Goal: Task Accomplishment & Management: Use online tool/utility

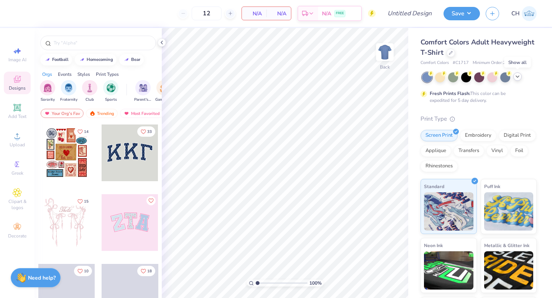
click at [520, 75] on div at bounding box center [517, 76] width 8 height 8
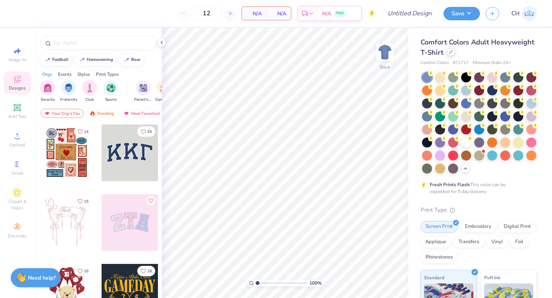
click at [451, 53] on icon at bounding box center [451, 52] width 4 height 4
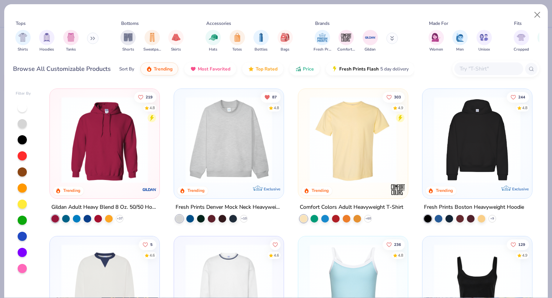
click at [233, 173] on img at bounding box center [229, 140] width 94 height 87
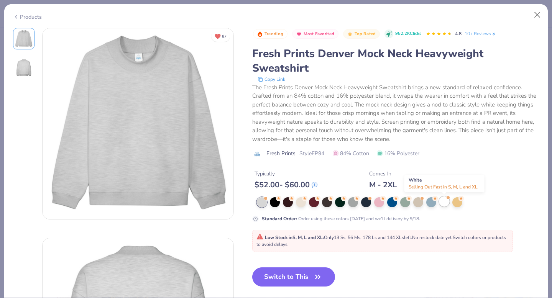
click at [440, 202] on div at bounding box center [444, 202] width 10 height 10
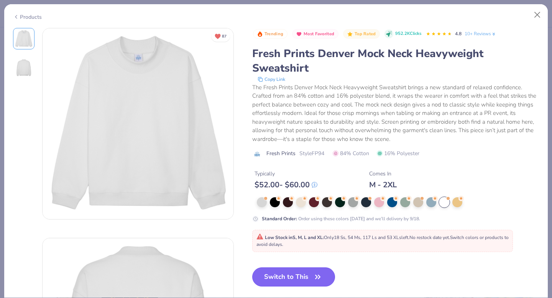
click at [301, 275] on button "Switch to This" at bounding box center [293, 276] width 83 height 19
type input "50"
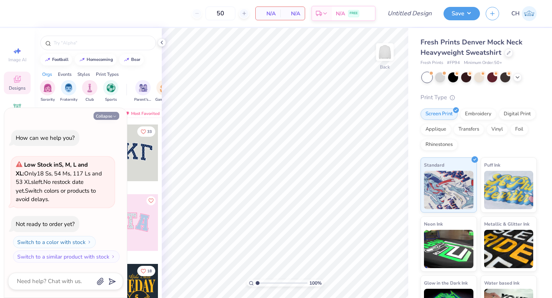
click at [117, 116] on button "Collapse" at bounding box center [106, 116] width 26 height 8
type textarea "x"
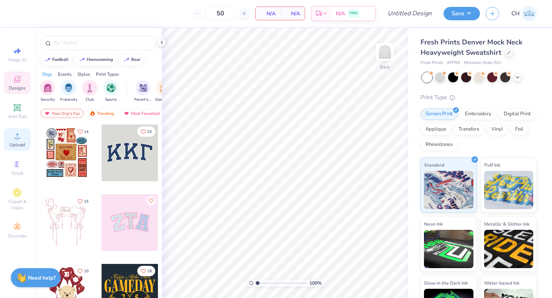
click at [19, 140] on icon at bounding box center [17, 135] width 9 height 9
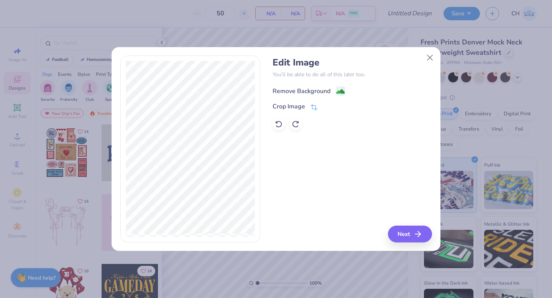
click at [315, 88] on div "Remove Background" at bounding box center [301, 91] width 58 height 9
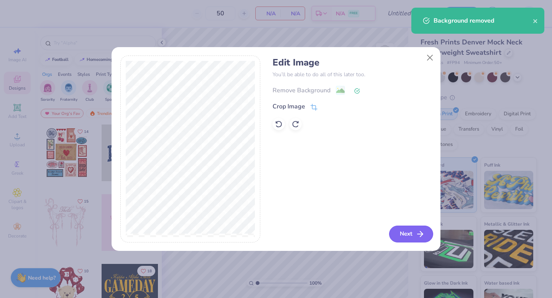
click at [408, 231] on button "Next" at bounding box center [411, 234] width 44 height 17
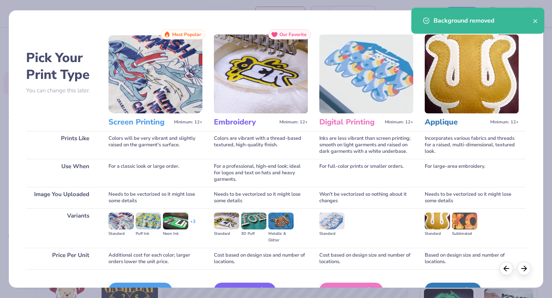
scroll to position [46, 0]
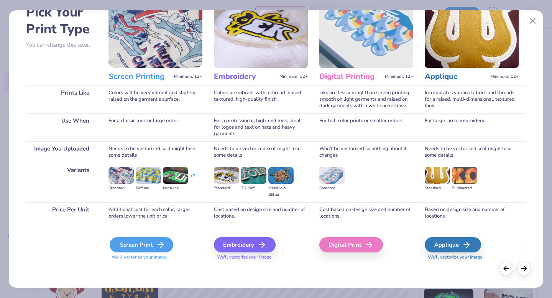
click at [157, 245] on icon at bounding box center [160, 244] width 9 height 9
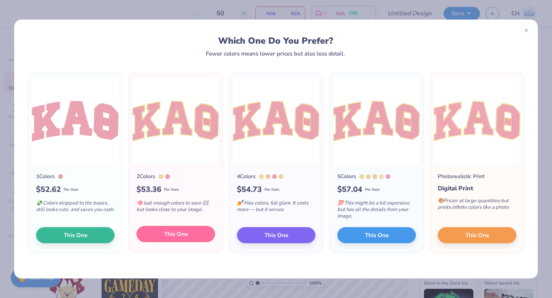
click at [165, 232] on span "This One" at bounding box center [176, 234] width 24 height 9
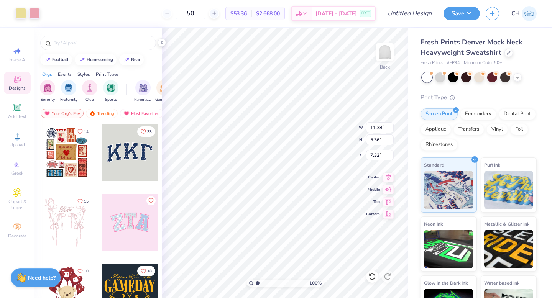
click at [336, 152] on div at bounding box center [276, 149] width 552 height 298
type input "2.74"
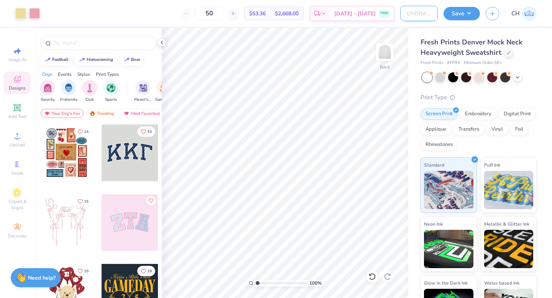
click at [413, 16] on input "Design Title" at bounding box center [419, 13] width 38 height 15
type input "[PERSON_NAME] Mockneck"
click at [464, 17] on button "Save" at bounding box center [461, 12] width 36 height 13
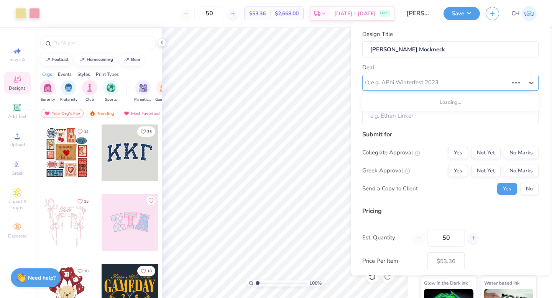
click at [429, 77] on div "e.g. APhi Winterfest 2023" at bounding box center [439, 83] width 139 height 12
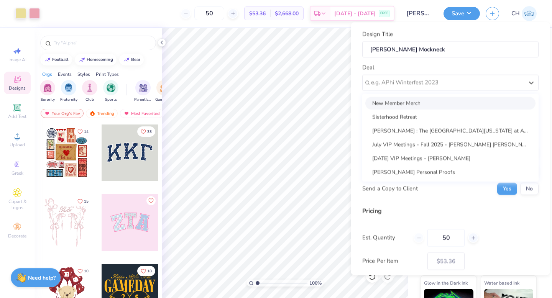
click at [420, 98] on div "New Member Merch" at bounding box center [450, 103] width 170 height 13
type input "[PERSON_NAME]"
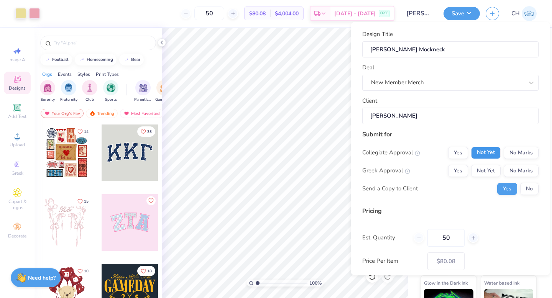
click at [483, 149] on button "Not Yet" at bounding box center [485, 152] width 29 height 12
click at [510, 150] on button "No Marks" at bounding box center [520, 152] width 35 height 12
click at [476, 170] on button "Not Yet" at bounding box center [485, 170] width 29 height 12
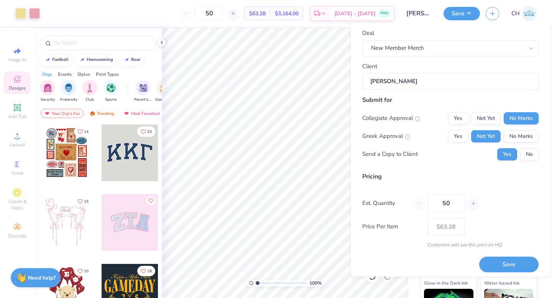
scroll to position [39, 0]
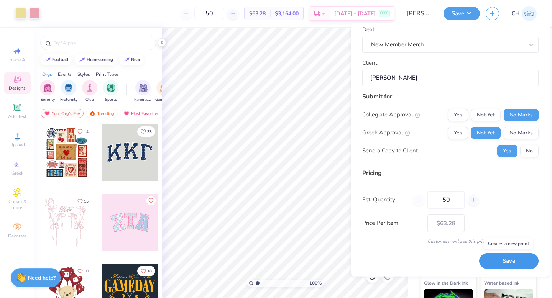
click at [490, 257] on button "Save" at bounding box center [508, 262] width 59 height 16
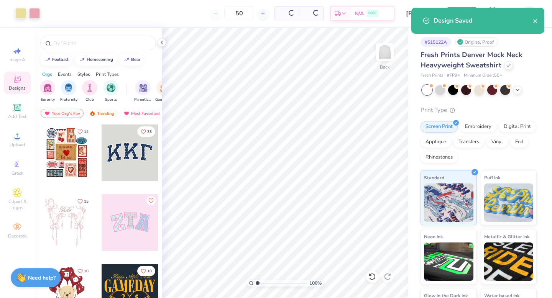
type input "$53.36"
